Goal: Information Seeking & Learning: Learn about a topic

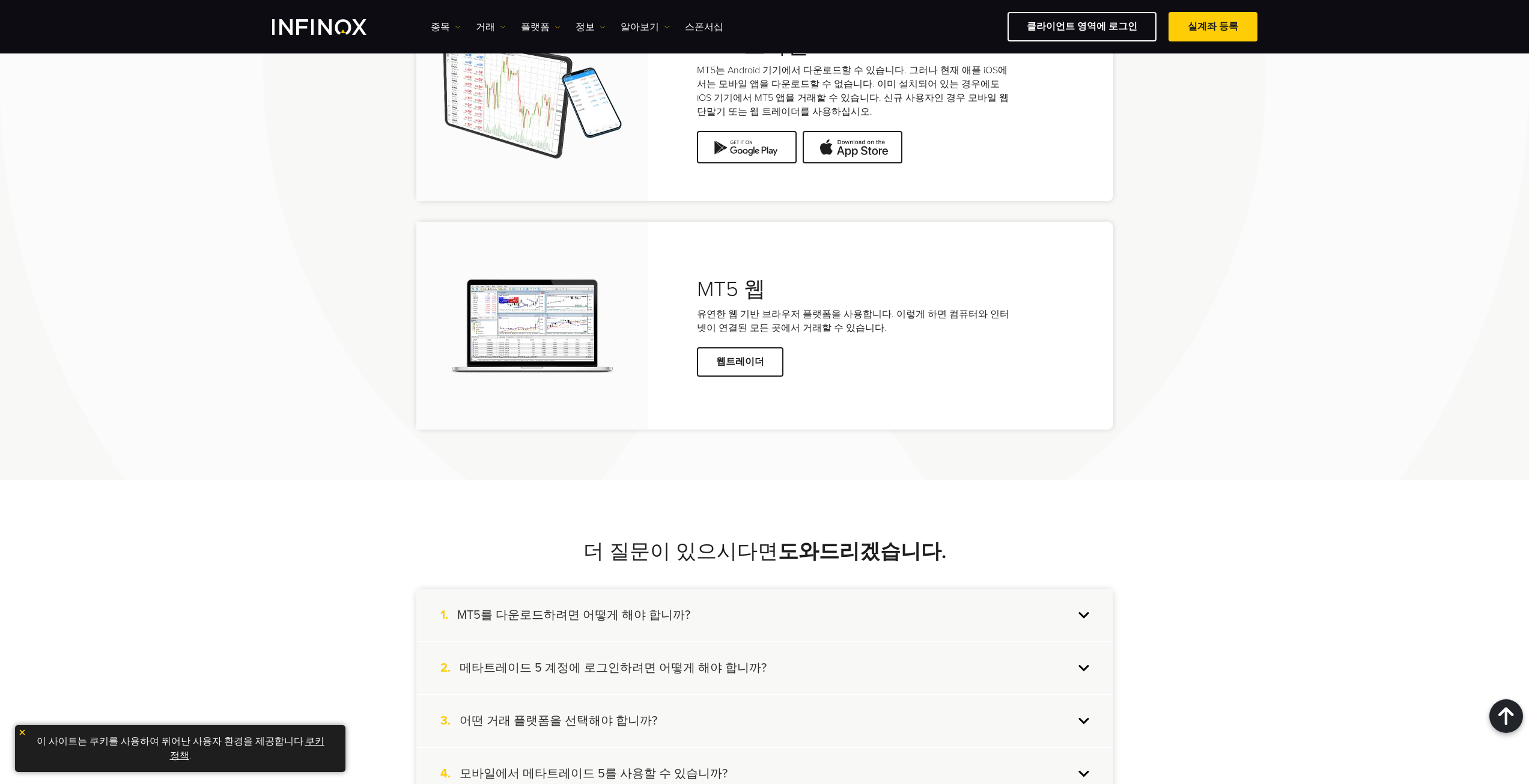
scroll to position [3063, 0]
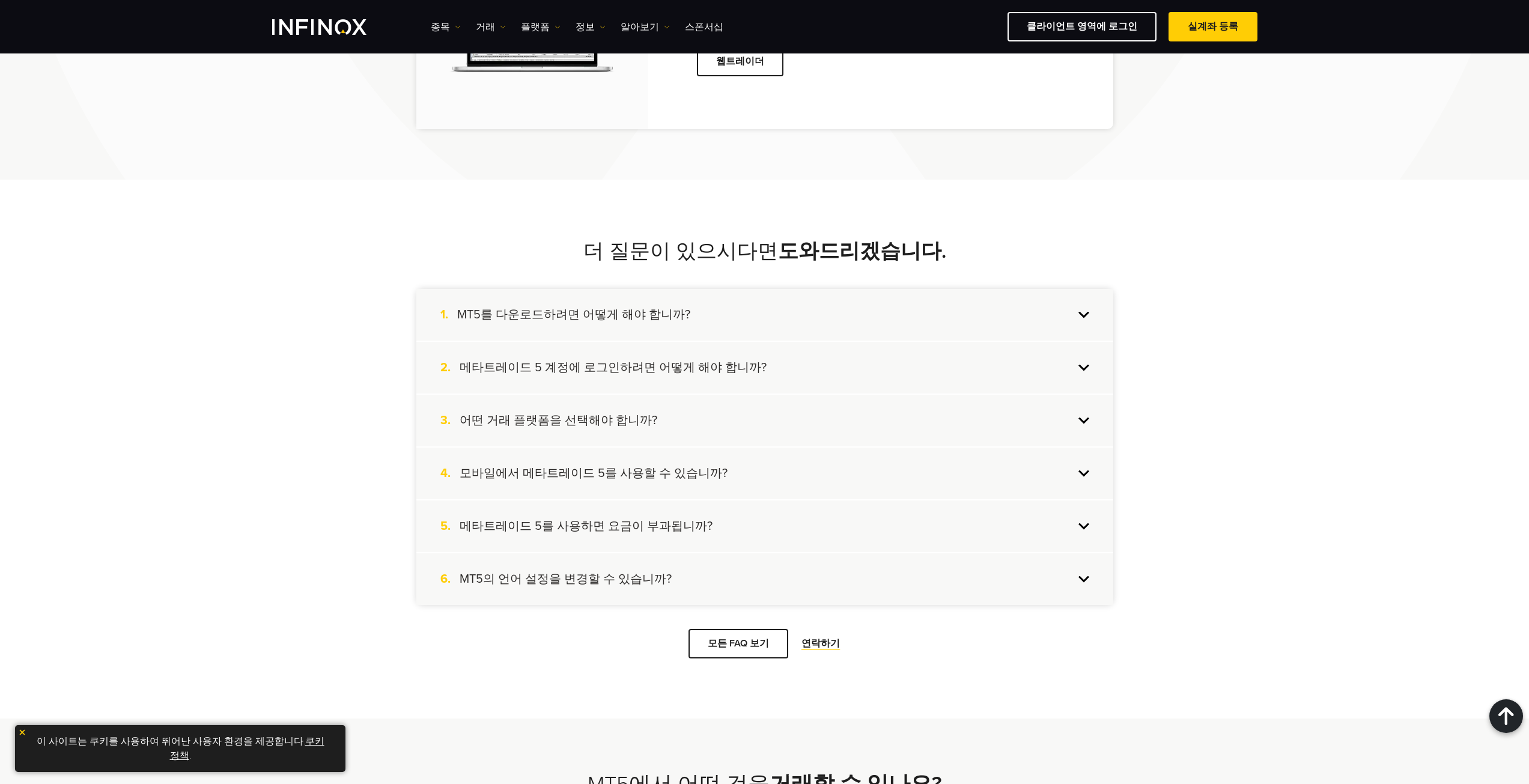
click at [877, 520] on div "5. 메타트레이드 5를 사용하면 요금이 부과됩니까?" at bounding box center [764, 526] width 697 height 51
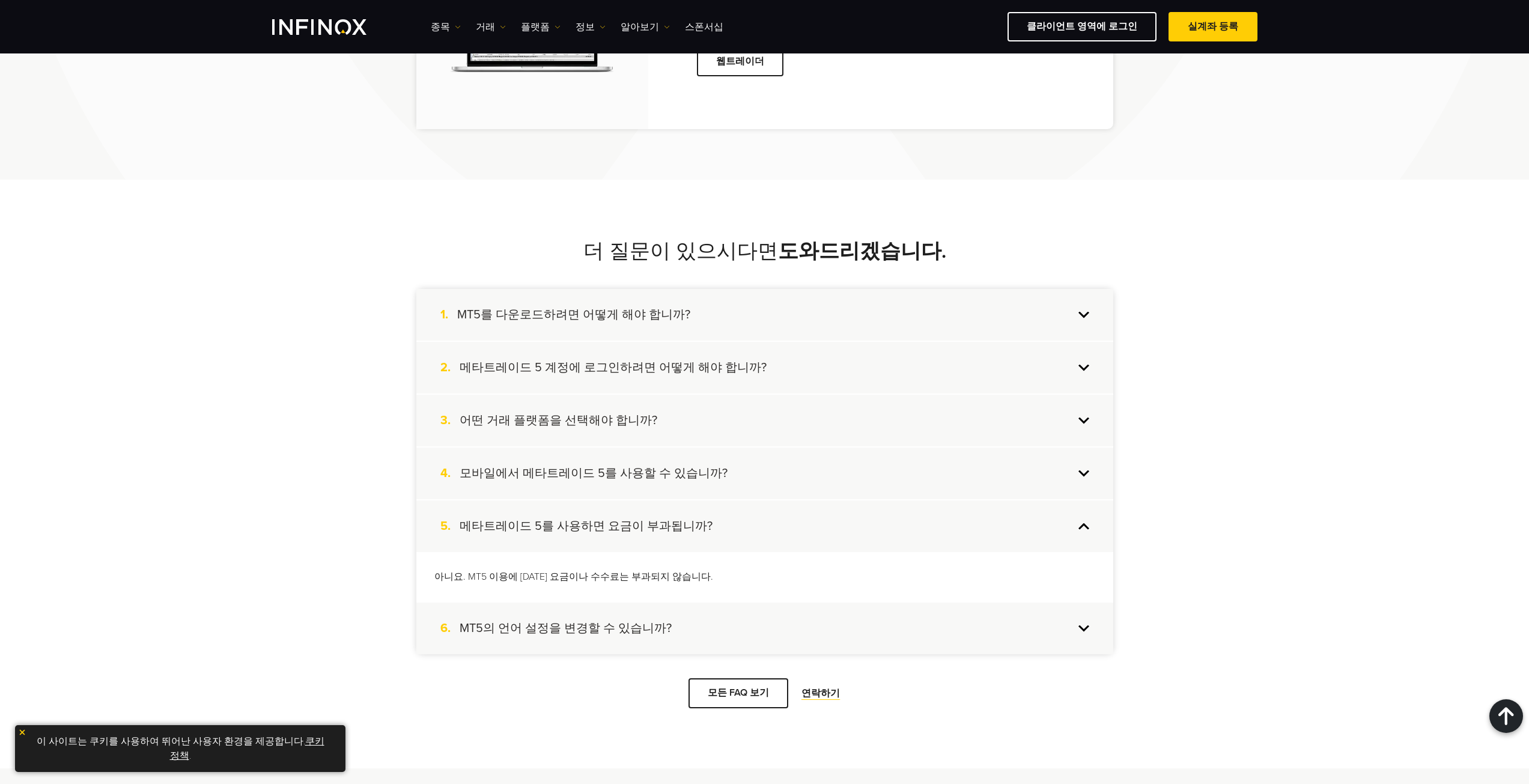
scroll to position [0, 0]
click at [877, 520] on div "5. 메타트레이드 5를 사용하면 요금이 부과됩니까?" at bounding box center [764, 526] width 697 height 51
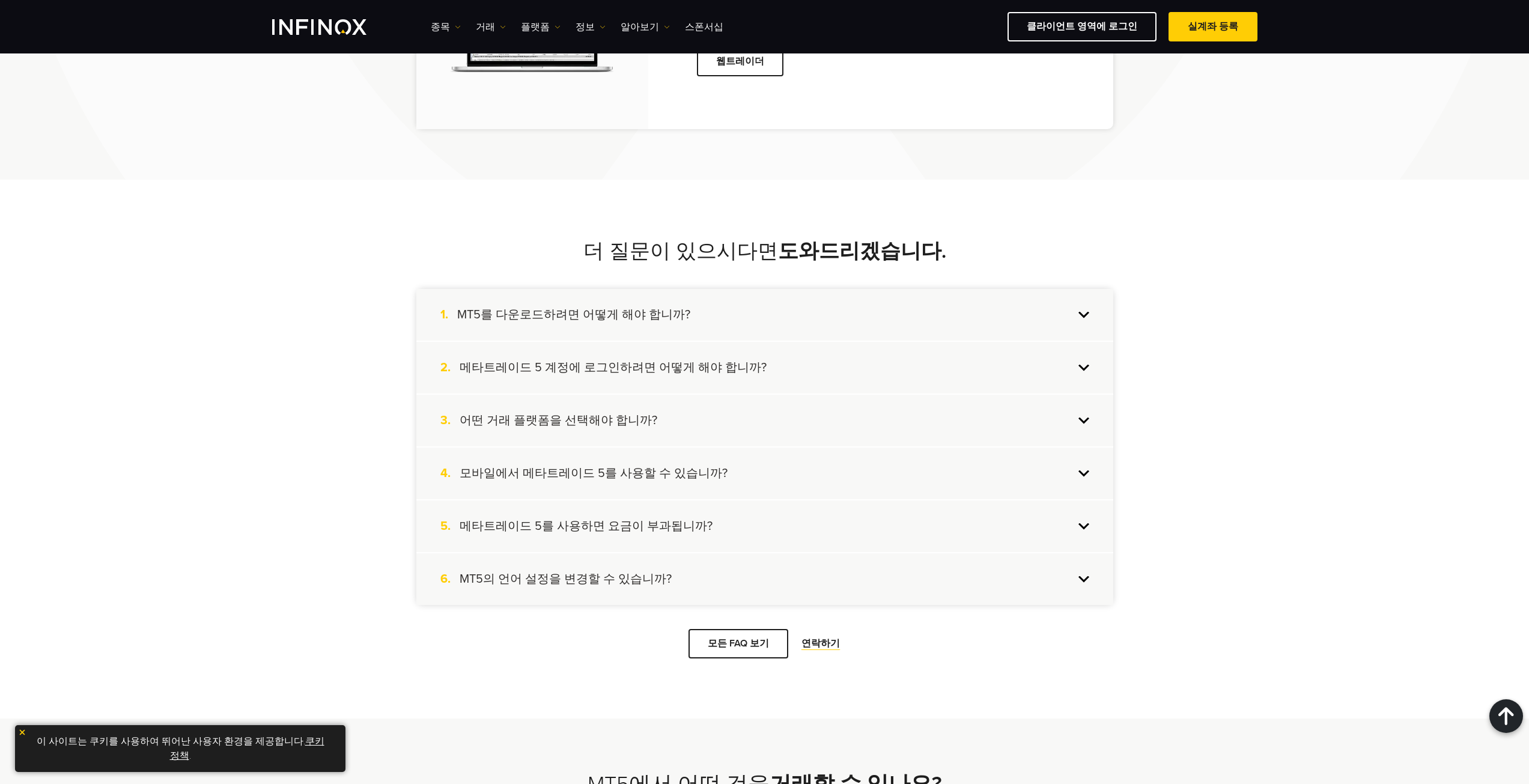
click at [836, 471] on div "4. 모바일에서 메타트레이드 5를 사용할 수 있습니까?" at bounding box center [764, 473] width 697 height 51
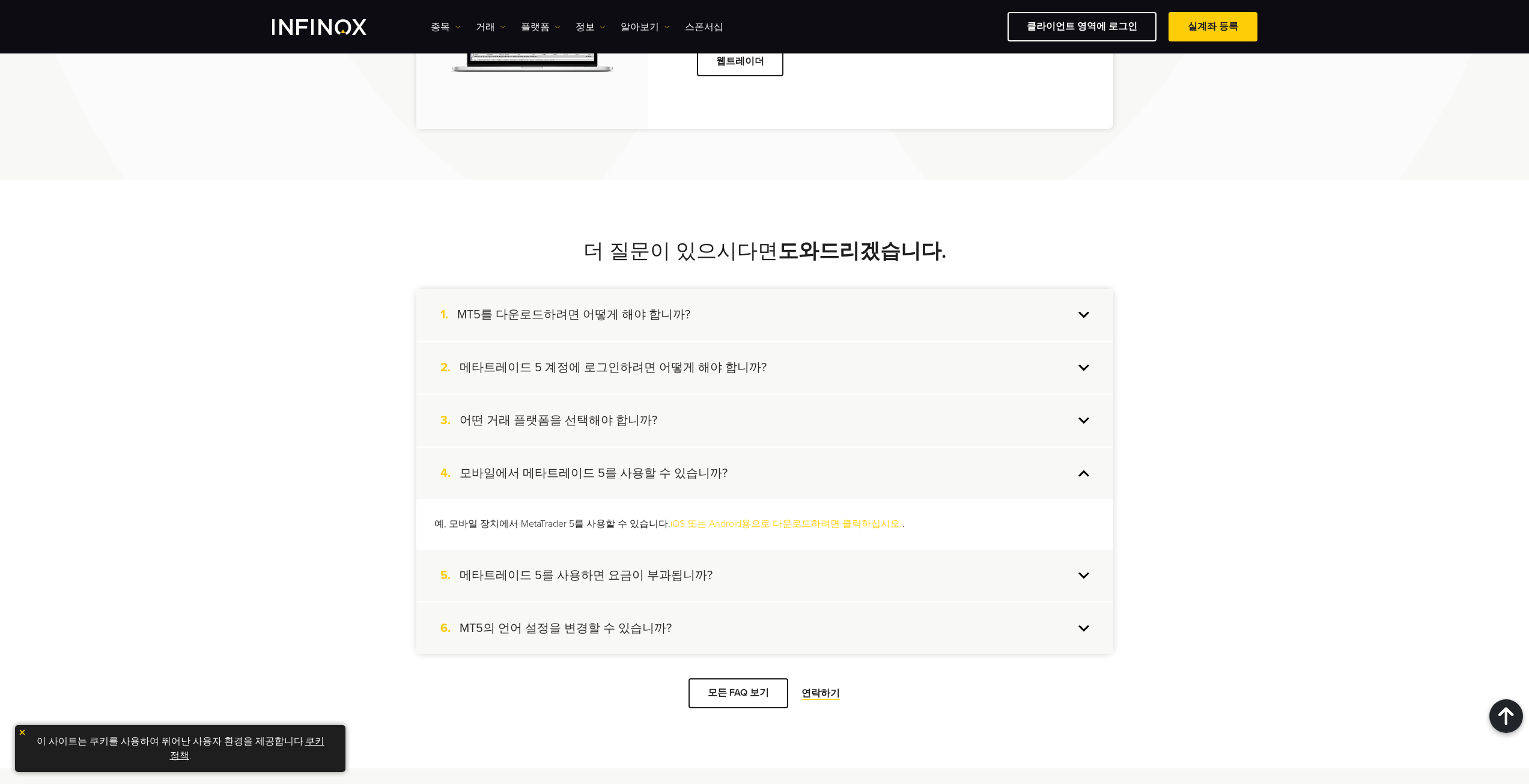
click at [836, 471] on div "4. 모바일에서 메타트레이드 5를 사용할 수 있습니까?" at bounding box center [764, 473] width 697 height 51
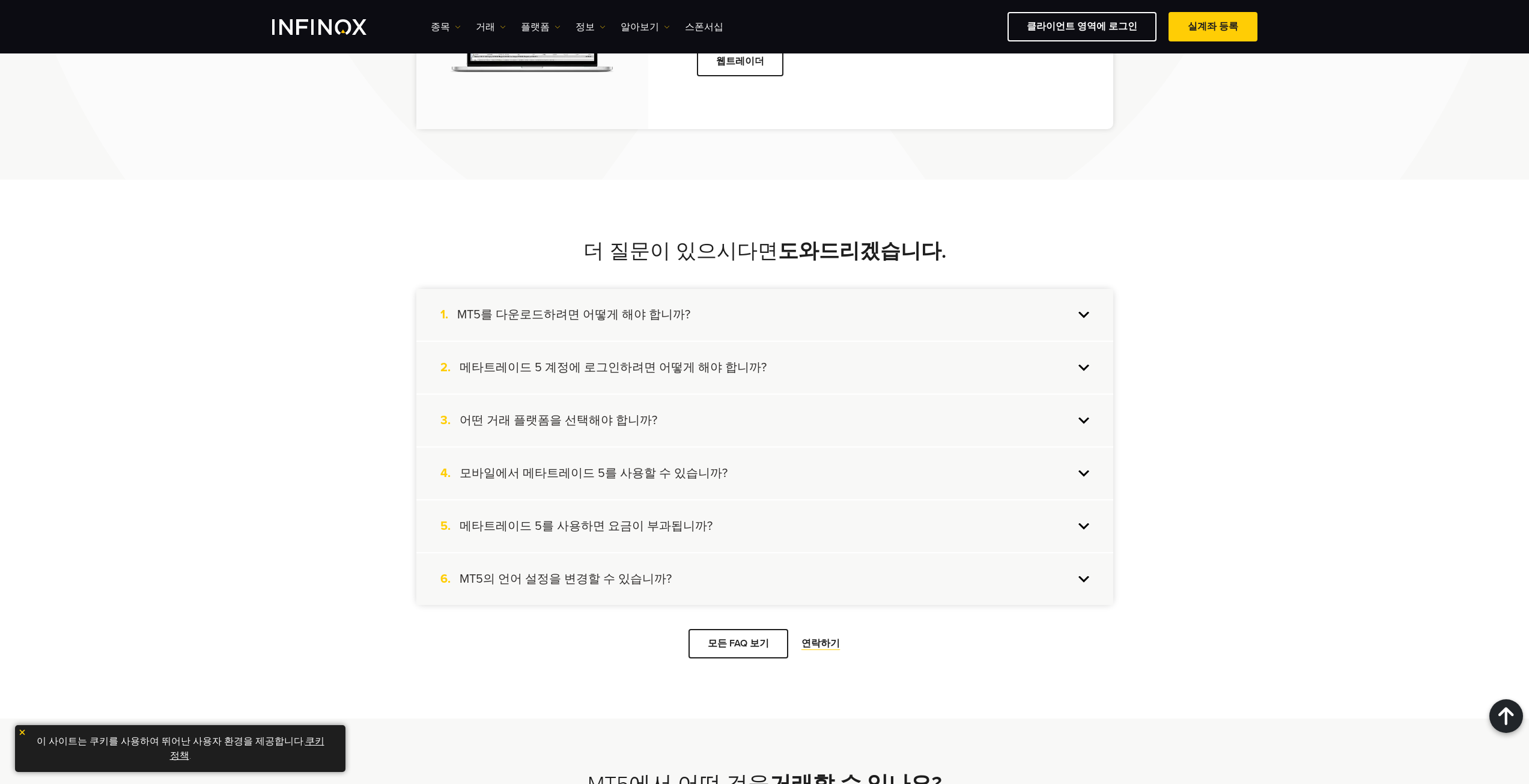
click at [826, 435] on div "3. 어떤 거래 플랫폼을 선택해야 합니까?" at bounding box center [764, 420] width 697 height 51
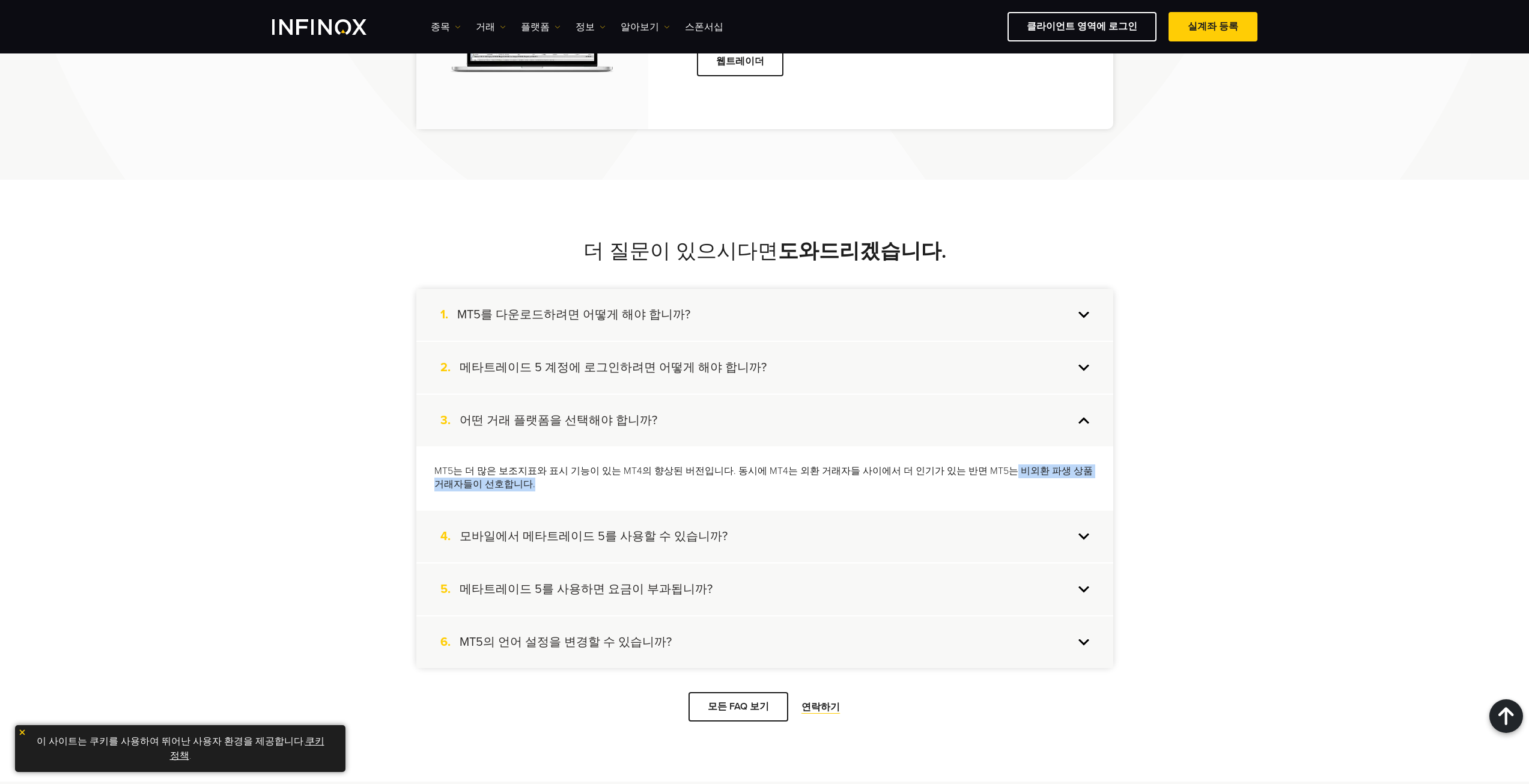
drag, startPoint x: 984, startPoint y: 476, endPoint x: 1032, endPoint y: 481, distance: 48.3
click at [1032, 481] on p "MT5는 더 많은 보조지표와 표시 기능이 있는 MT4의 향상된 버전입니다. 동시에 MT4는 외환 거래자들 사이에서 더 인기가 있는 반면 MT5…" at bounding box center [764, 478] width 661 height 28
click at [987, 431] on div "3. 어떤 거래 플랫폼을 선택해야 합니까?" at bounding box center [764, 420] width 697 height 51
